Goal: Task Accomplishment & Management: Manage account settings

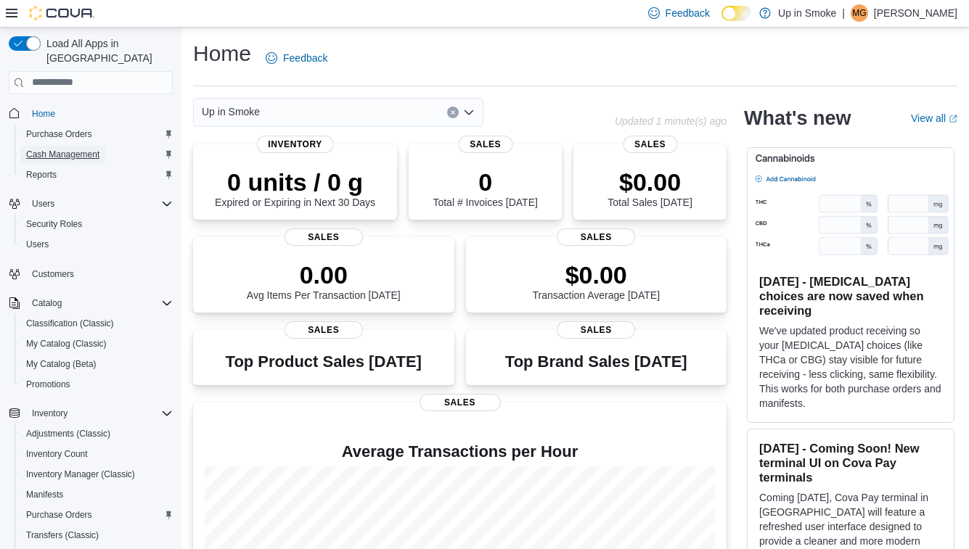
click at [61, 147] on span "Cash Management" at bounding box center [62, 154] width 73 height 17
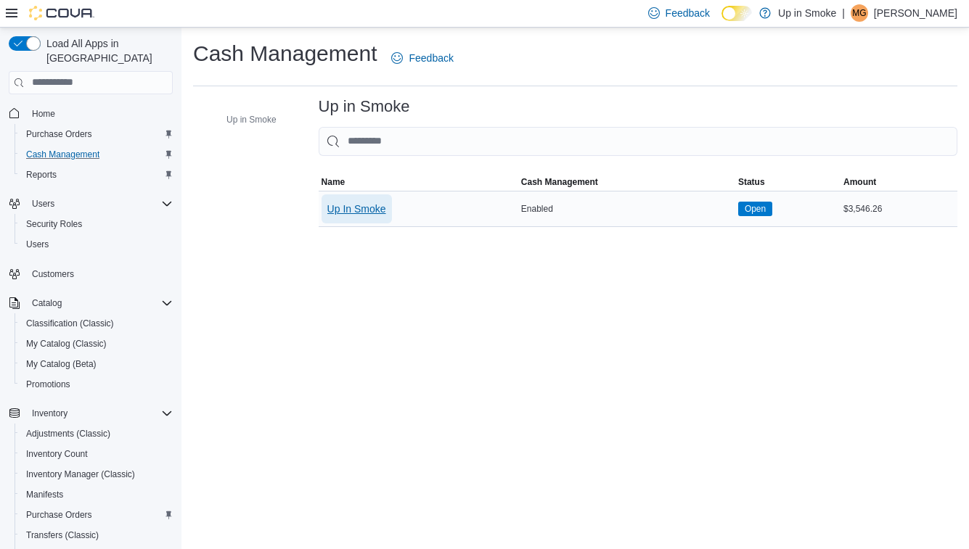
click at [372, 203] on span "Up In Smoke" at bounding box center [356, 209] width 59 height 15
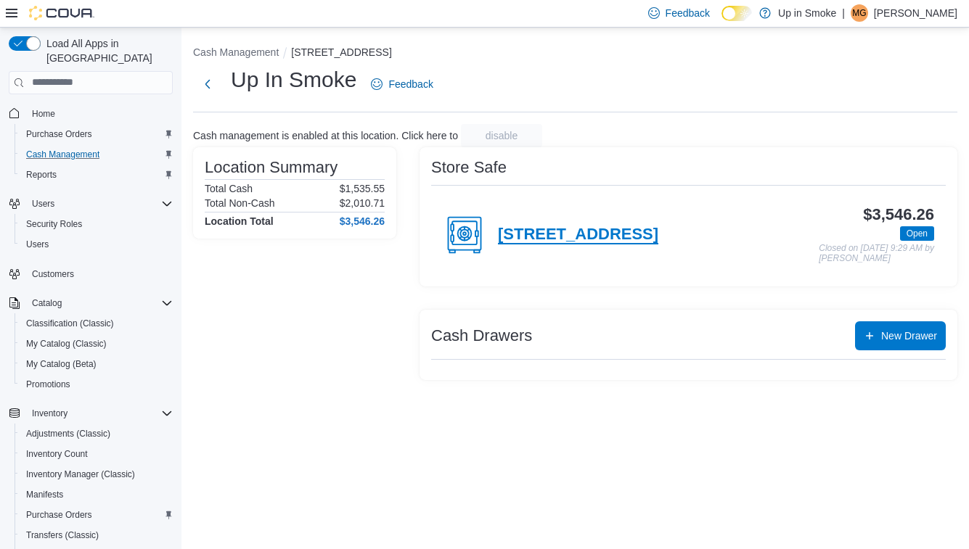
click at [564, 240] on h4 "258 West Broadway" at bounding box center [578, 235] width 160 height 19
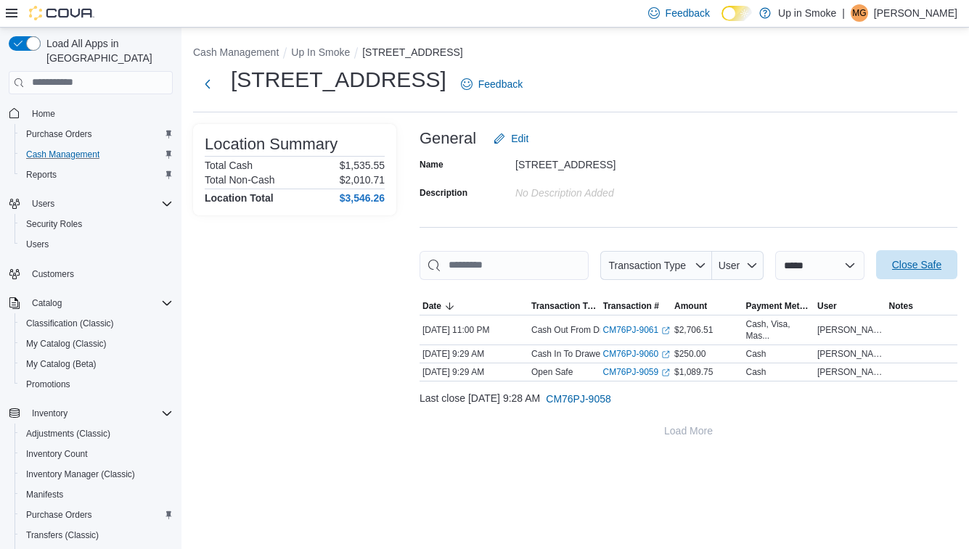
click at [892, 272] on span "Close Safe" at bounding box center [916, 265] width 49 height 15
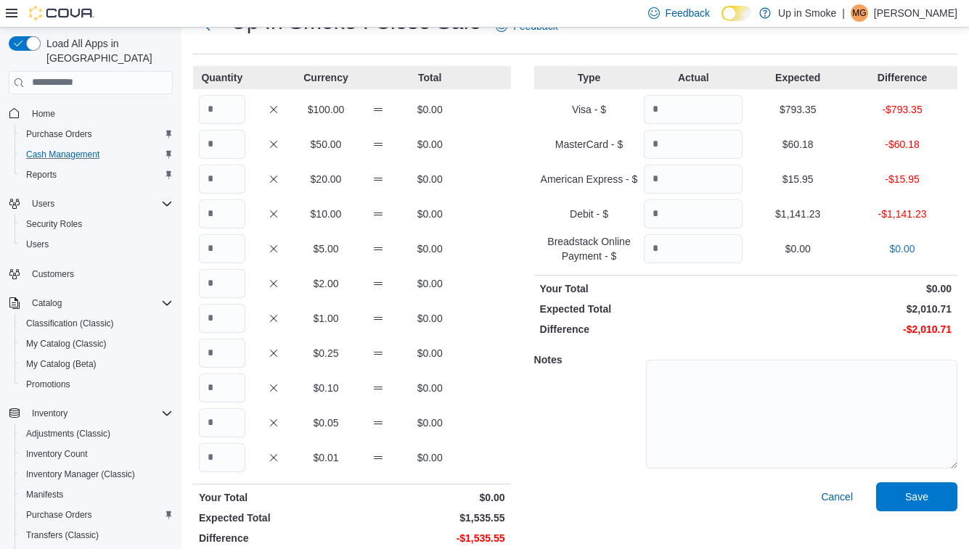
scroll to position [54, 0]
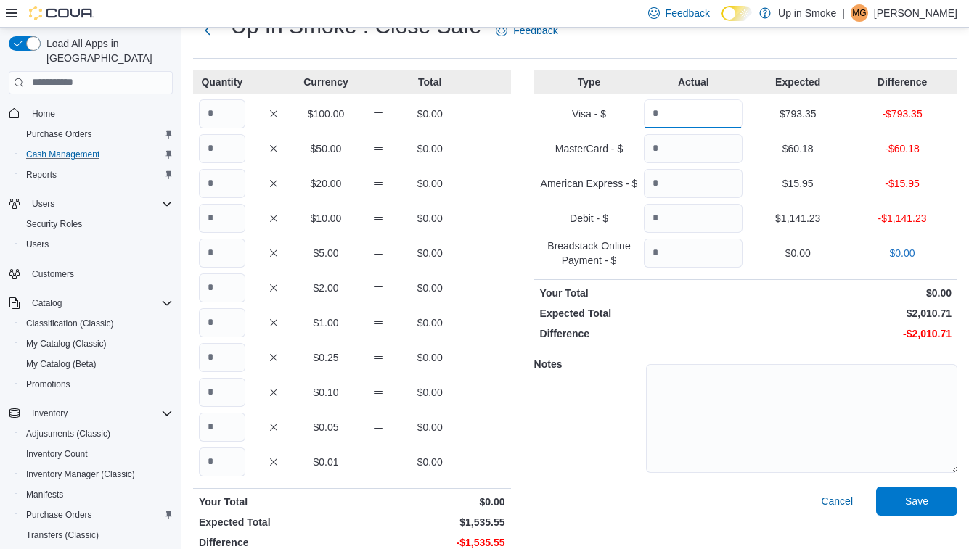
click at [658, 126] on input "Quantity" at bounding box center [693, 113] width 99 height 29
type input "******"
type input "*****"
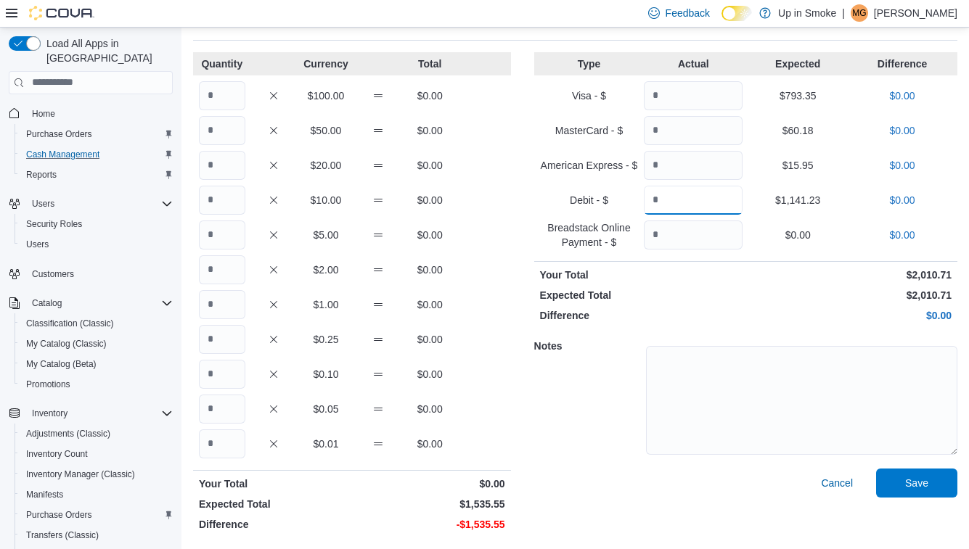
type input "*******"
click at [223, 96] on input "Quantity" at bounding box center [222, 95] width 46 height 29
type input "*"
type input "**"
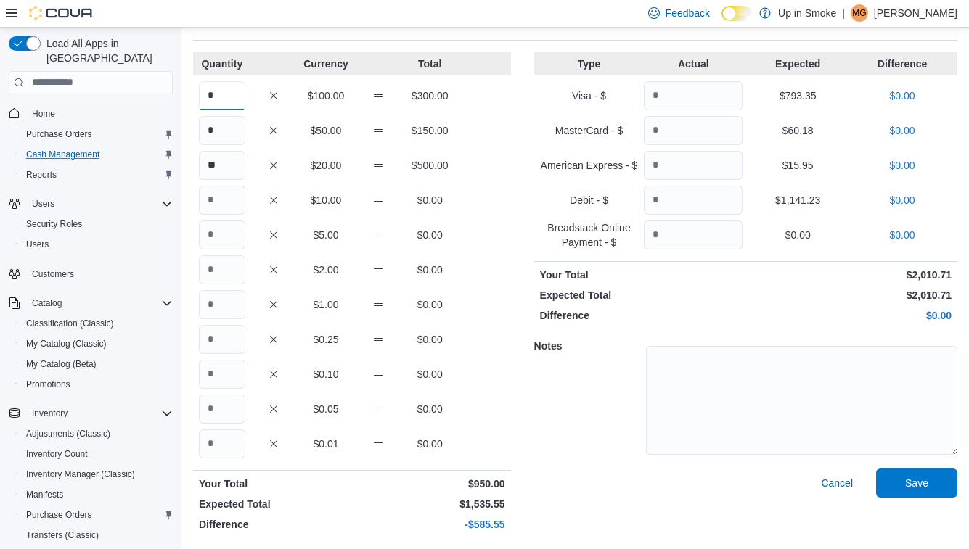
click at [225, 97] on input "*" at bounding box center [222, 95] width 46 height 29
type input "*"
click at [229, 209] on input "Quantity" at bounding box center [222, 200] width 46 height 29
type input "*"
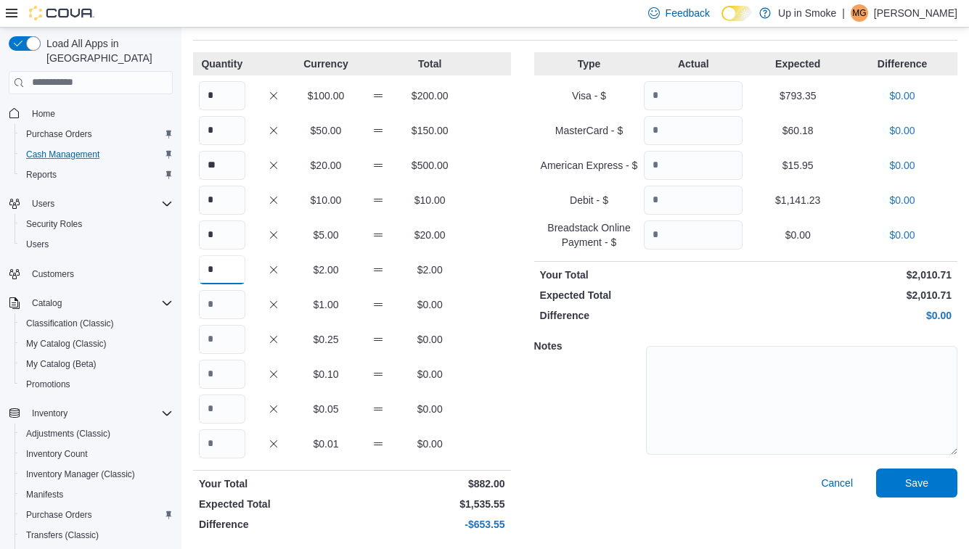
type input "*"
click at [219, 334] on input "*" at bounding box center [222, 339] width 46 height 29
type input "*"
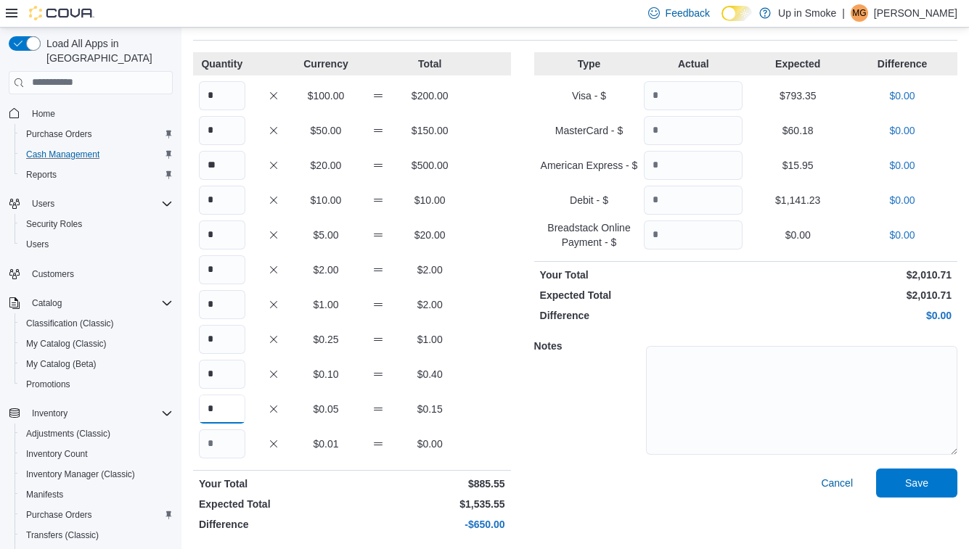
type input "*"
click at [249, 106] on div "* $100.00 $200.00" at bounding box center [352, 95] width 318 height 29
click at [224, 102] on input "*" at bounding box center [222, 95] width 46 height 29
type input "*"
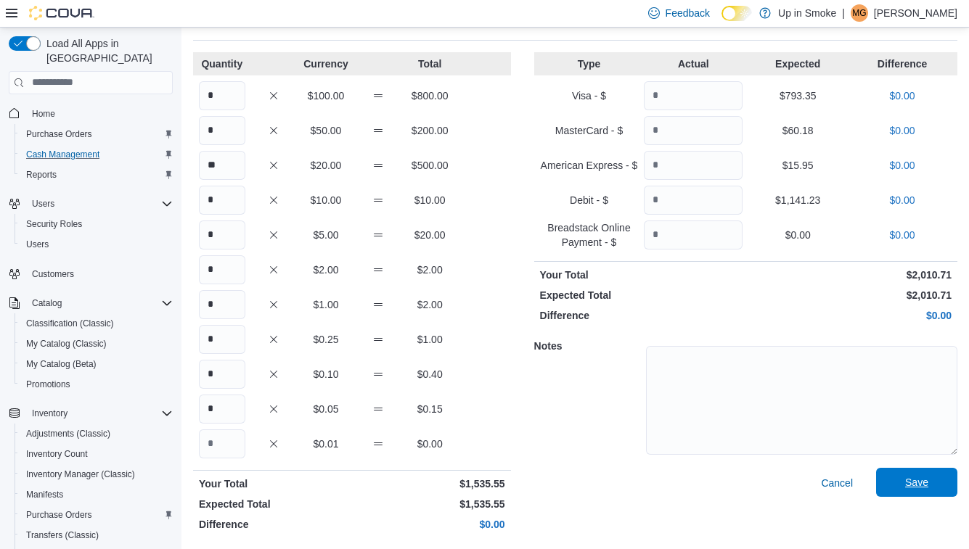
click at [890, 482] on span "Save" at bounding box center [917, 482] width 64 height 29
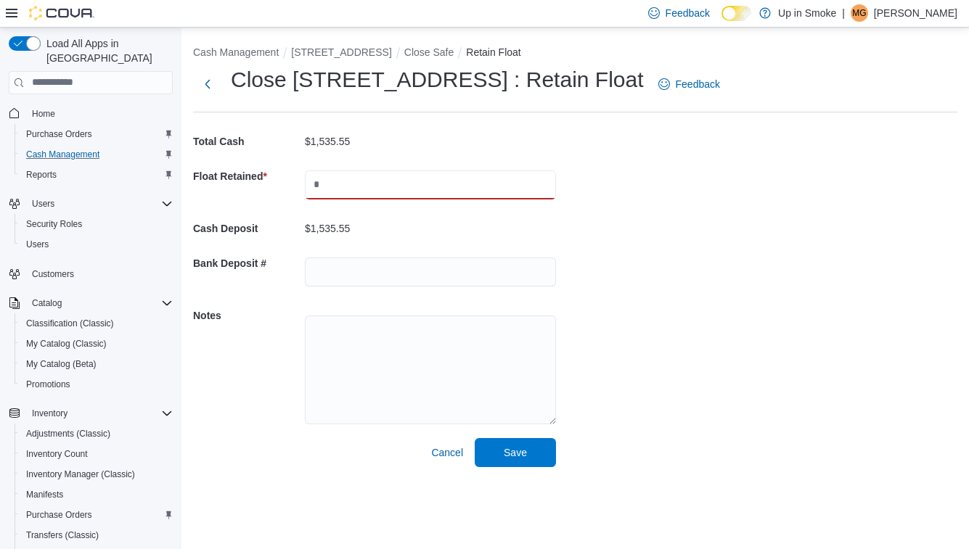
click at [331, 182] on input "text" at bounding box center [430, 185] width 251 height 29
type input "*******"
click at [537, 459] on span "Save" at bounding box center [515, 452] width 64 height 29
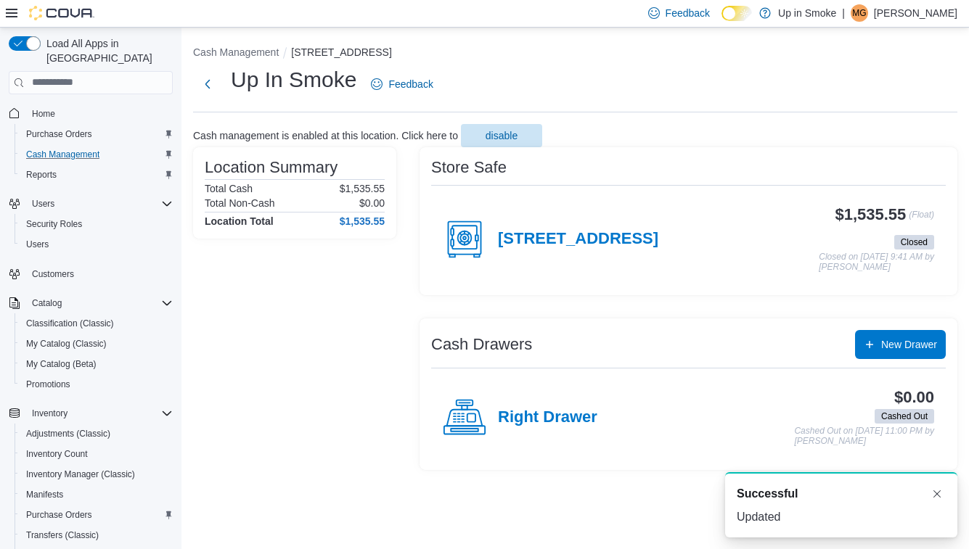
click at [553, 252] on div "258 West Broadway" at bounding box center [551, 240] width 216 height 44
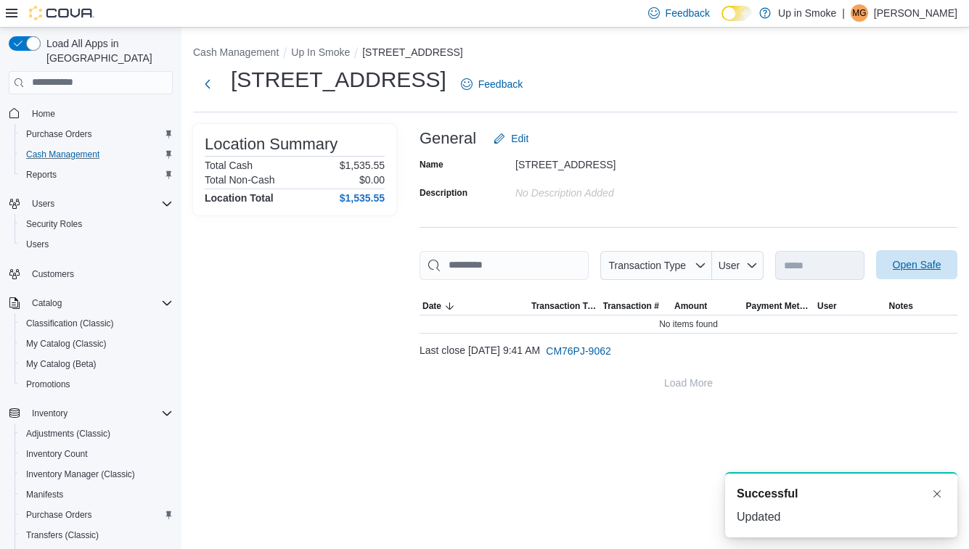
click at [893, 272] on span "Open Safe" at bounding box center [917, 265] width 49 height 15
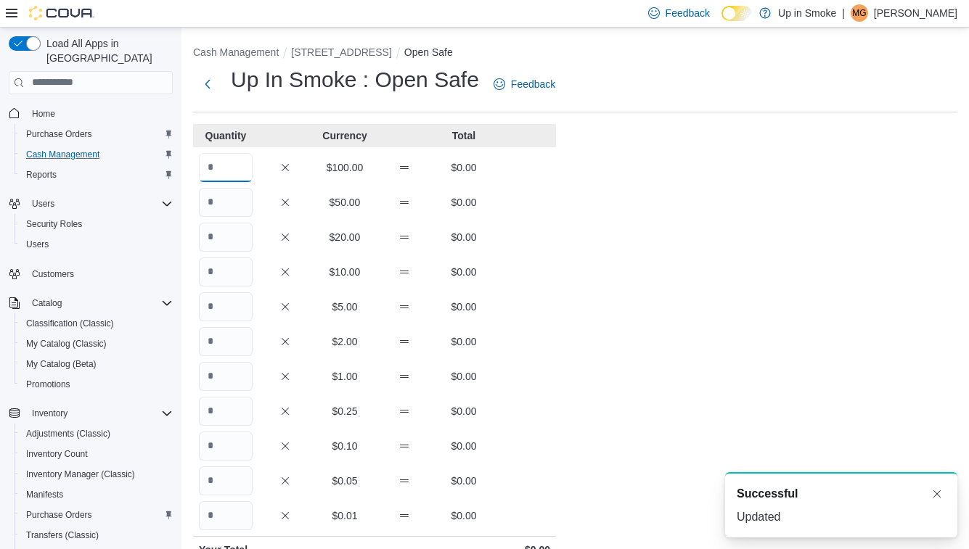
click at [217, 174] on input "Quantity" at bounding box center [226, 167] width 54 height 29
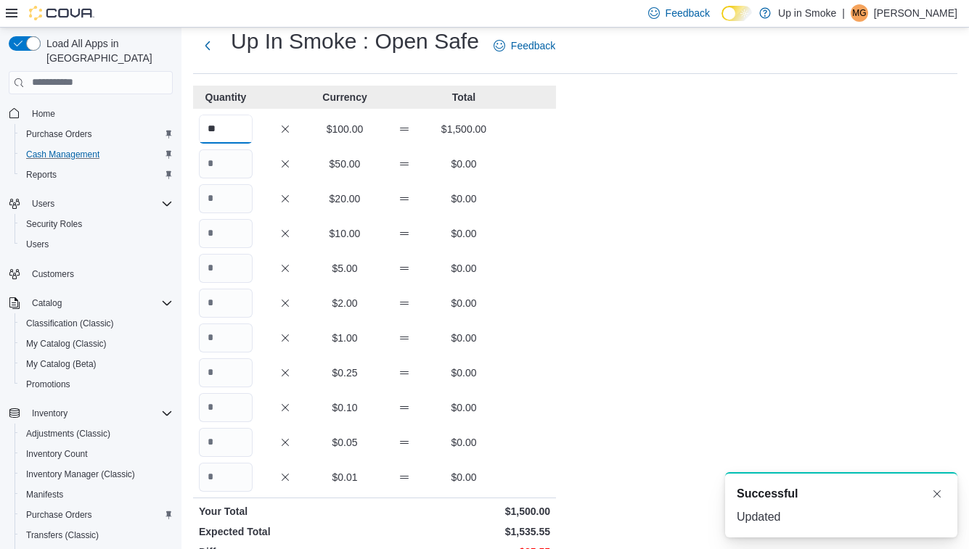
scroll to position [44, 0]
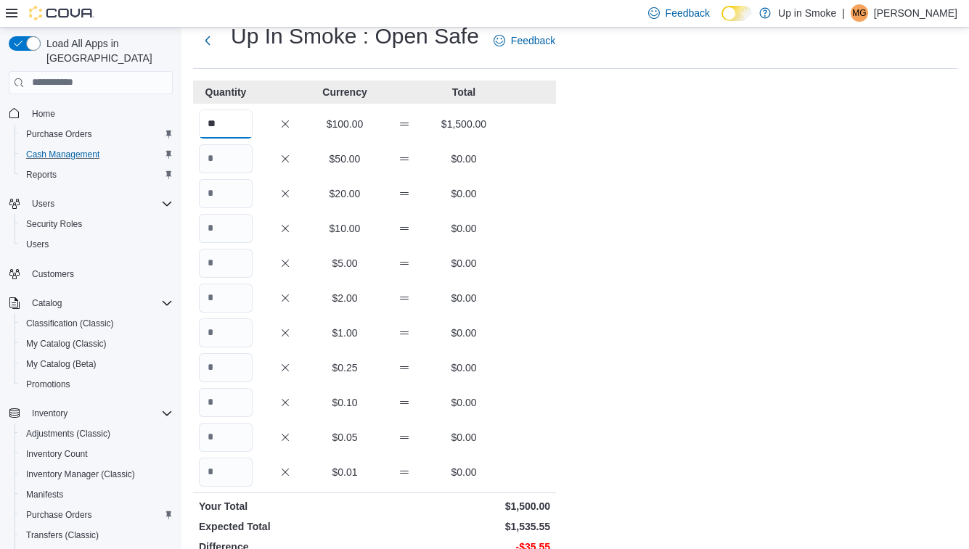
type input "**"
click at [221, 194] on input "Quantity" at bounding box center [226, 193] width 54 height 29
type input "*"
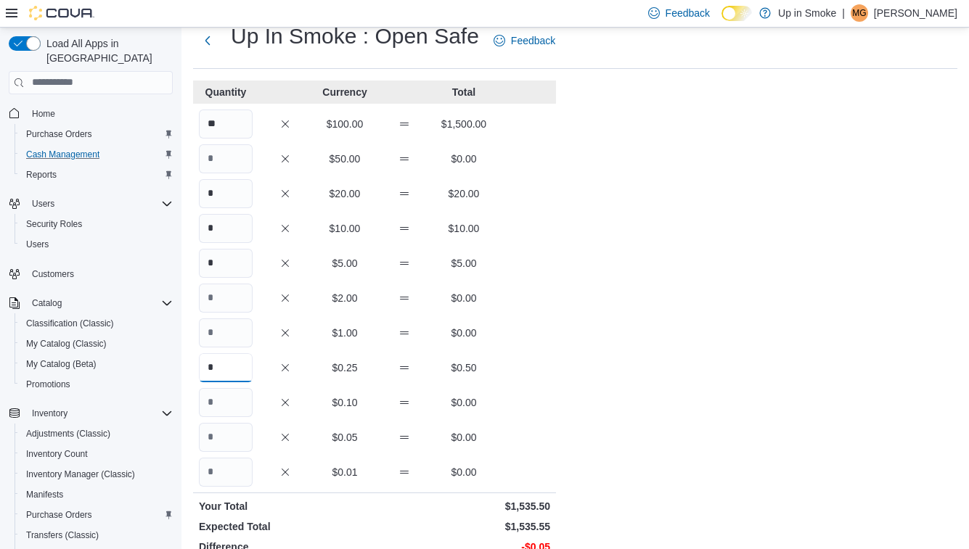
type input "*"
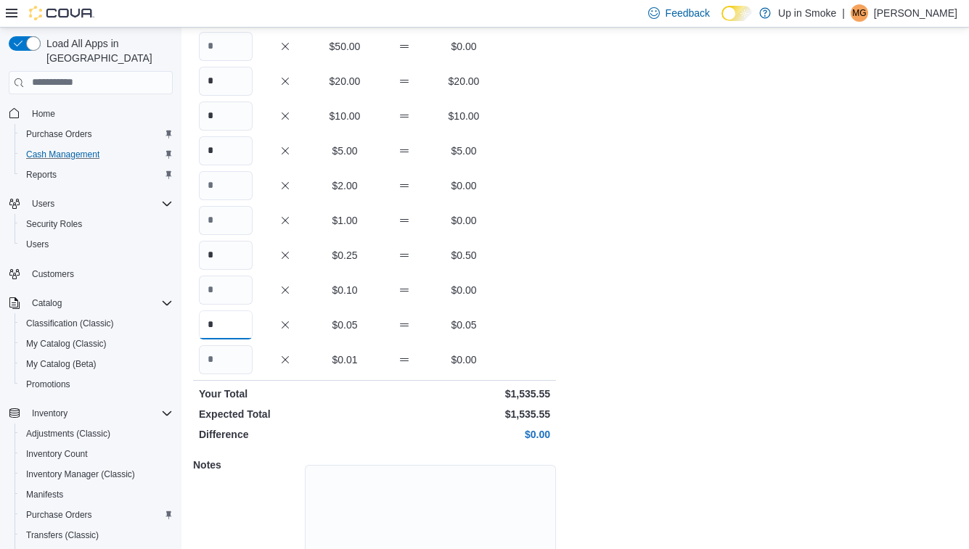
scroll to position [235, 0]
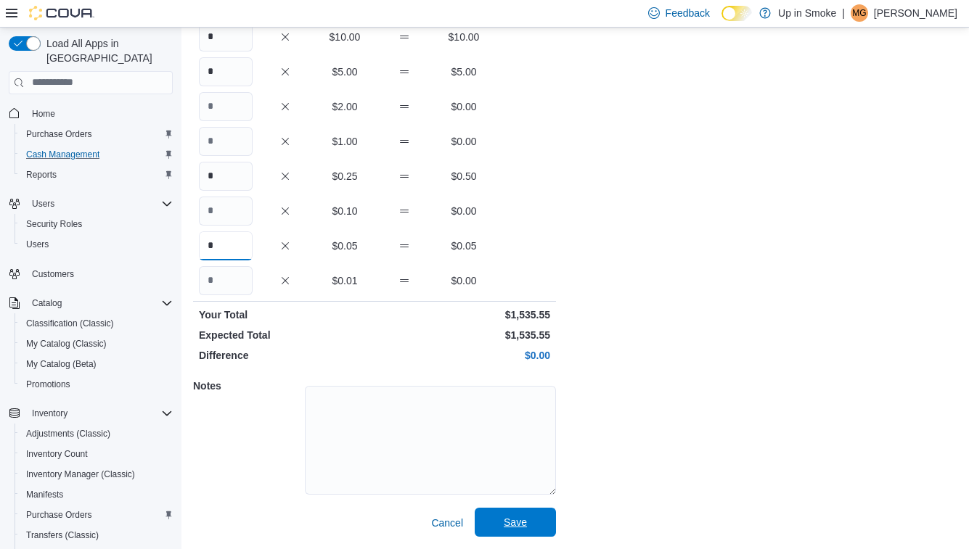
type input "*"
click at [521, 524] on span "Save" at bounding box center [515, 522] width 23 height 15
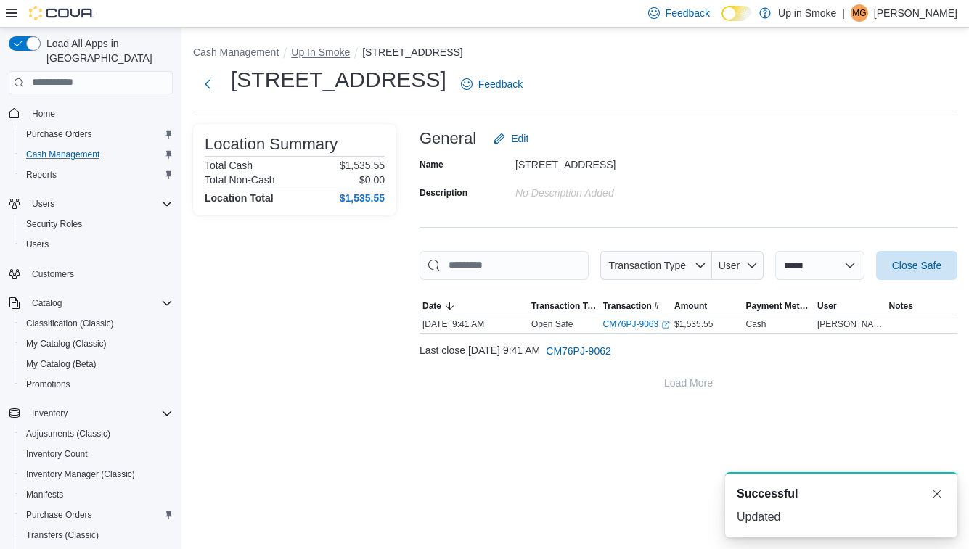
click at [340, 46] on button "Up In Smoke" at bounding box center [320, 52] width 59 height 12
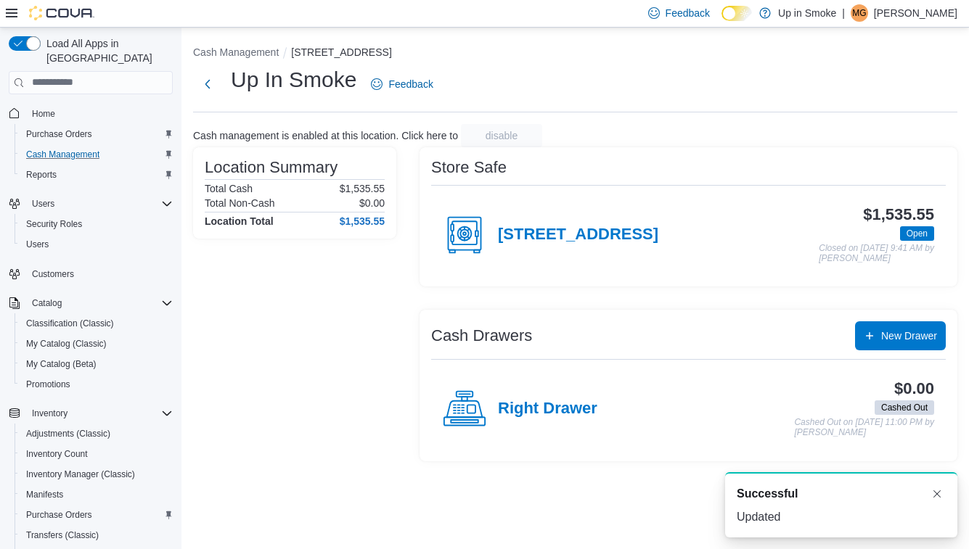
click at [570, 396] on div "Right Drawer" at bounding box center [520, 409] width 155 height 44
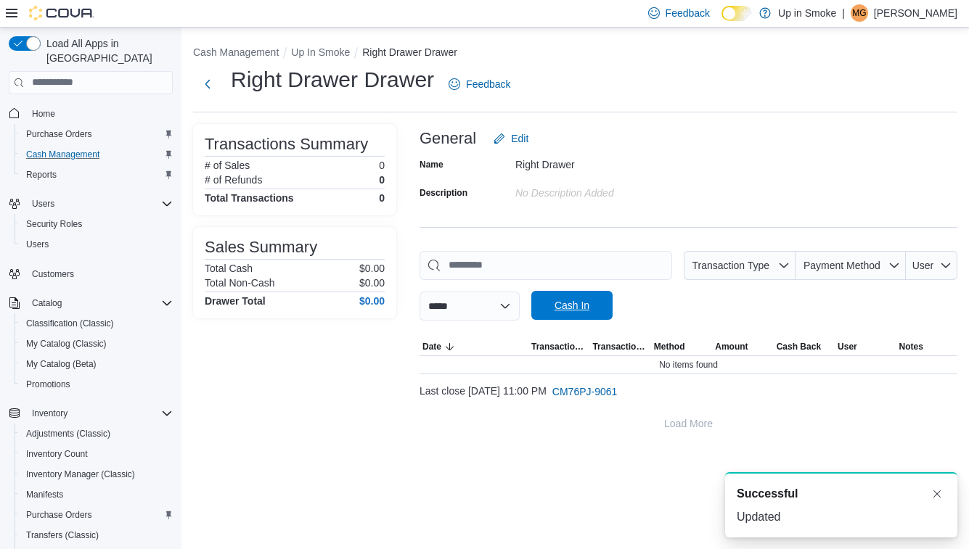
click at [589, 311] on span "Cash In" at bounding box center [571, 305] width 35 height 15
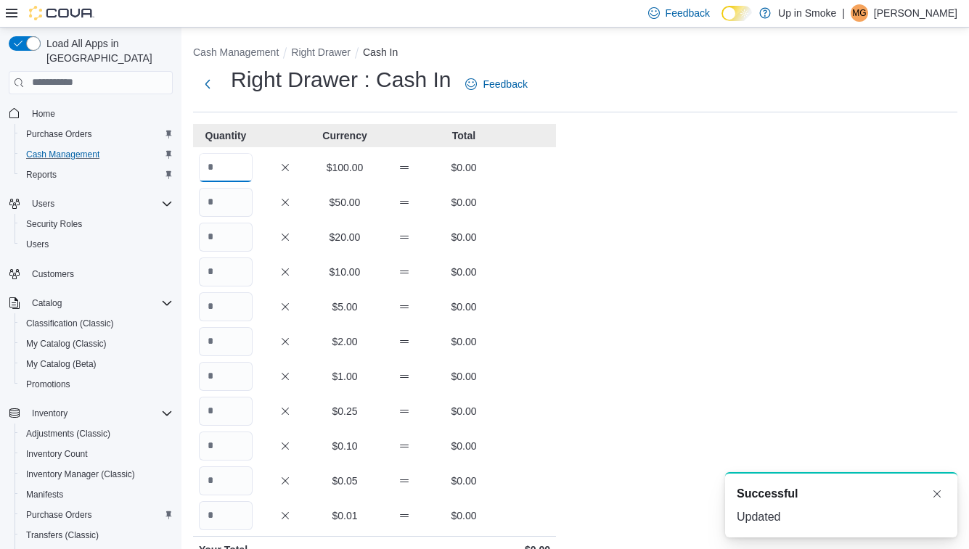
click at [230, 167] on input "Quantity" at bounding box center [226, 167] width 54 height 29
type input "*"
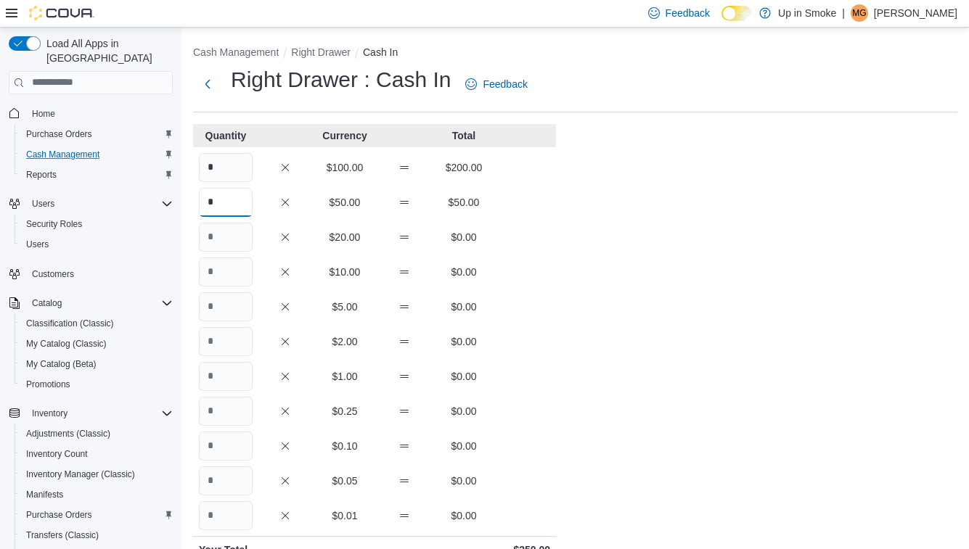
scroll to position [235, 0]
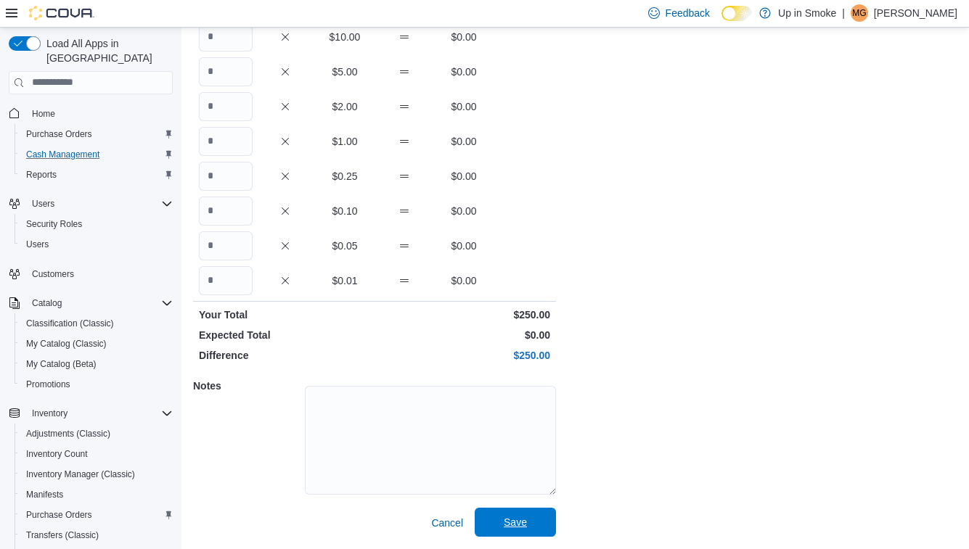
type input "*"
click at [513, 517] on span "Save" at bounding box center [515, 522] width 23 height 15
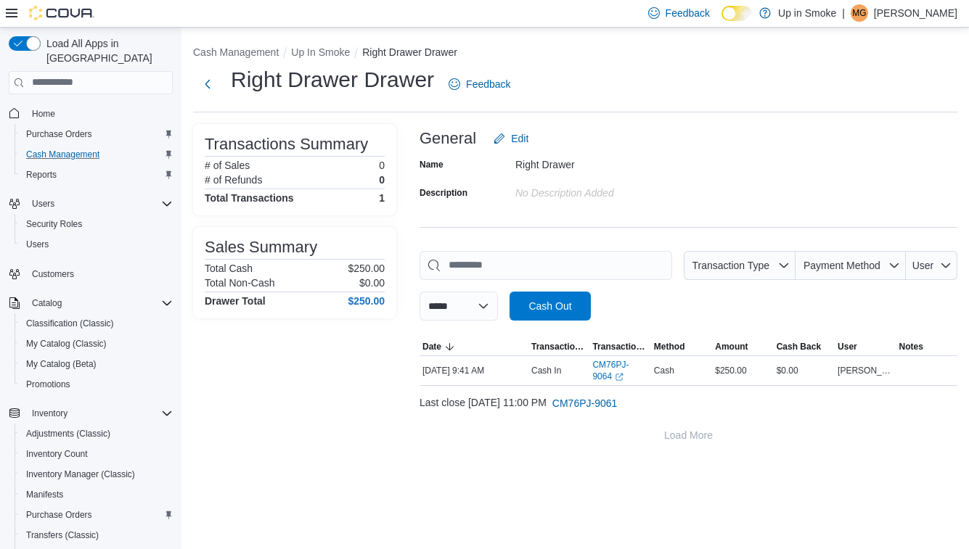
click at [732, 122] on div "**********" at bounding box center [574, 245] width 787 height 434
